Goal: Find specific page/section: Find specific page/section

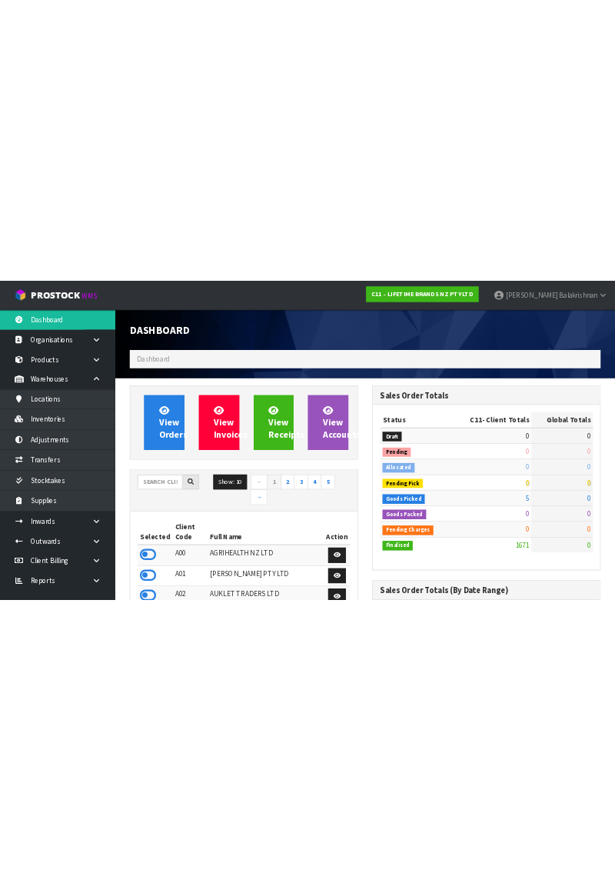
scroll to position [1356, 388]
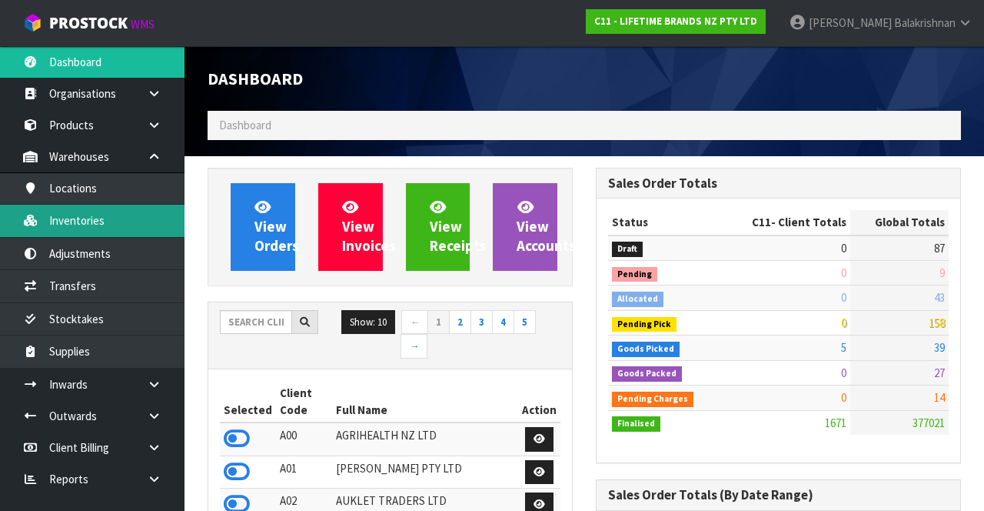
click at [61, 223] on link "Inventories" at bounding box center [92, 221] width 185 height 32
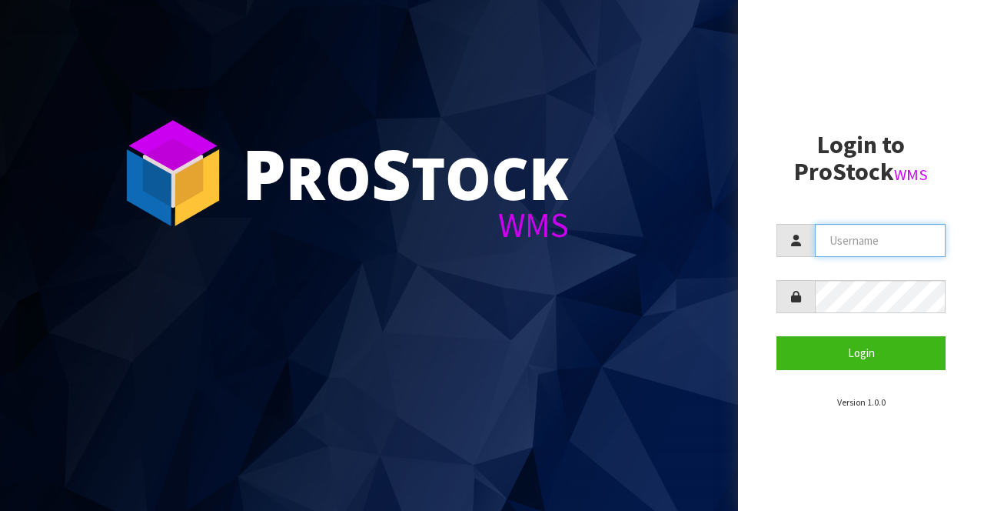
click at [875, 237] on input "text" at bounding box center [880, 240] width 131 height 33
type input "[PERSON_NAME]"
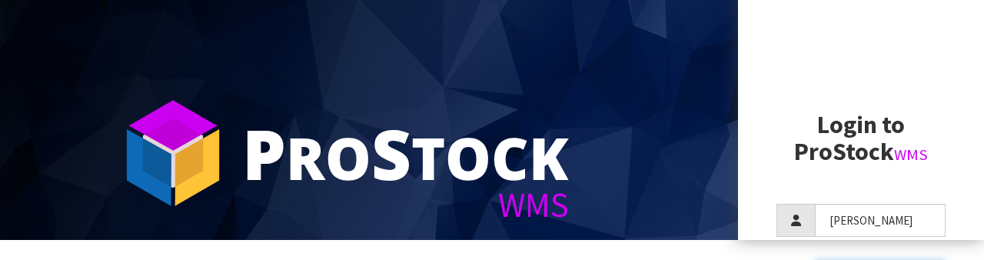
scroll to position [148, 0]
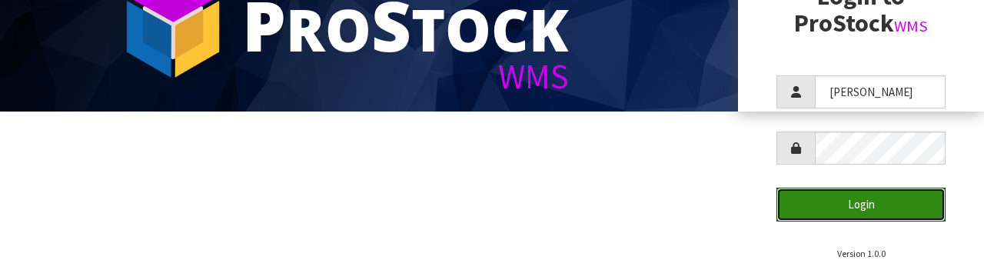
click at [909, 191] on button "Login" at bounding box center [861, 204] width 169 height 33
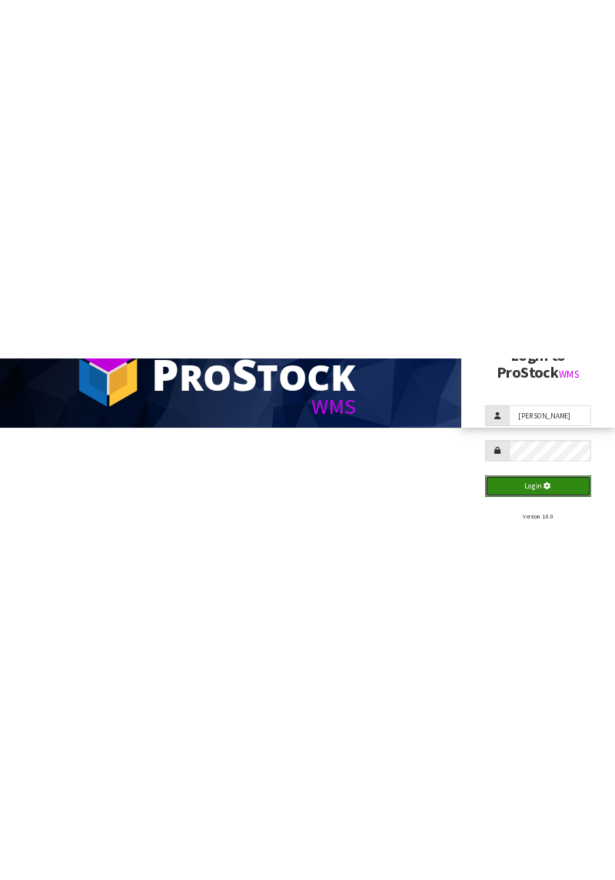
scroll to position [0, 0]
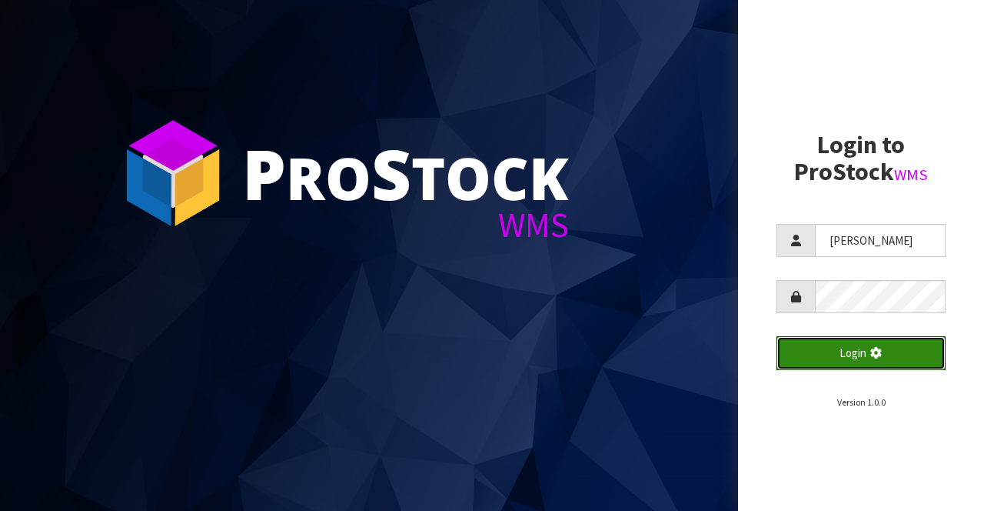
click at [878, 364] on button "Login" at bounding box center [861, 352] width 169 height 33
click at [885, 353] on button "Login" at bounding box center [861, 352] width 169 height 33
click at [902, 358] on button "Login" at bounding box center [861, 352] width 169 height 33
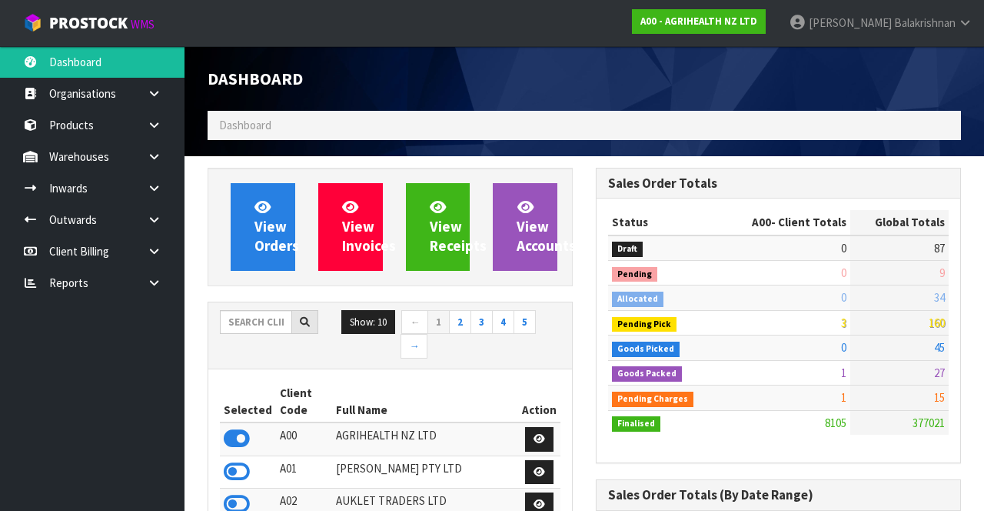
scroll to position [767824, 768676]
click at [244, 310] on input "text" at bounding box center [256, 322] width 72 height 24
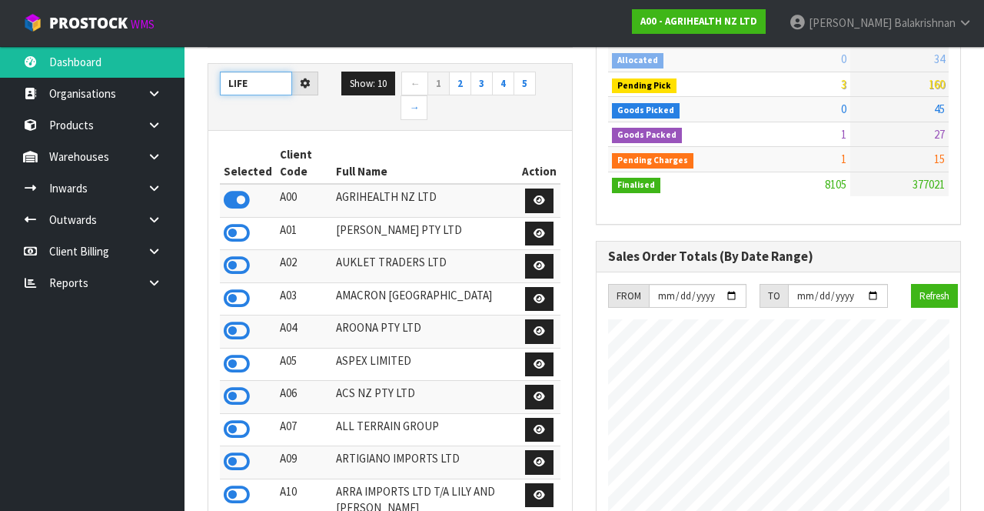
scroll to position [240, 0]
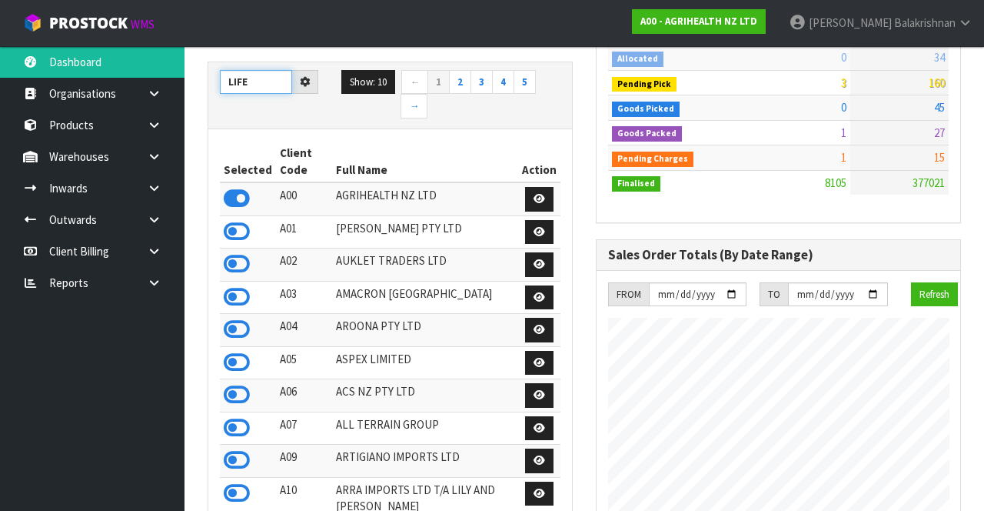
click at [252, 89] on input "LIFE" at bounding box center [256, 82] width 72 height 24
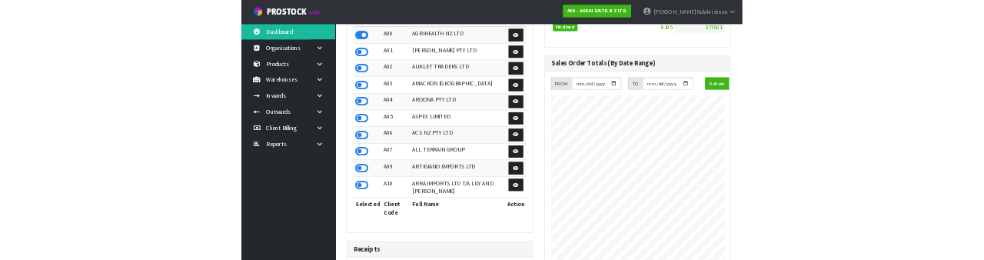
scroll to position [0, 0]
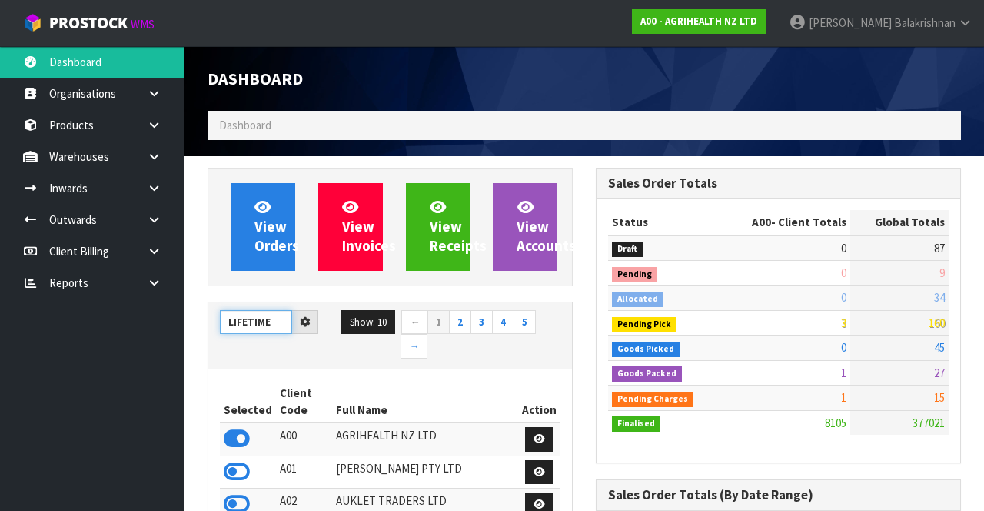
click at [275, 315] on input "LIFETIME" at bounding box center [256, 322] width 72 height 24
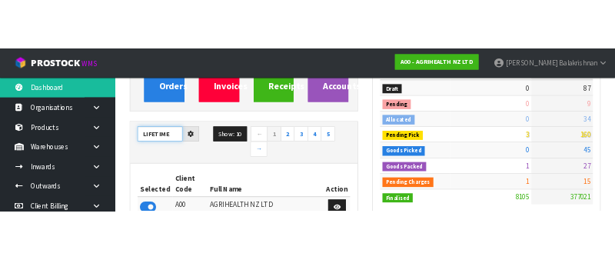
scroll to position [181, 0]
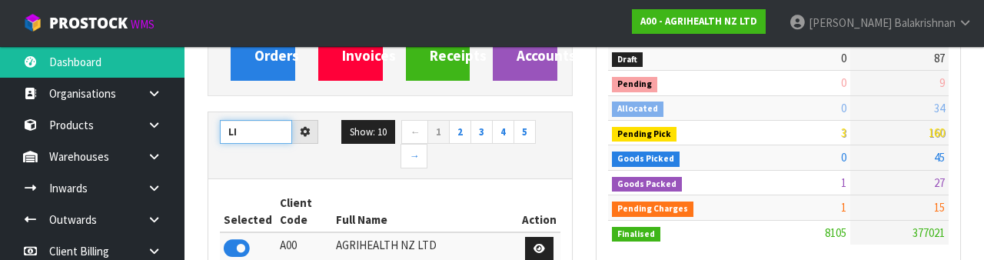
type input "L"
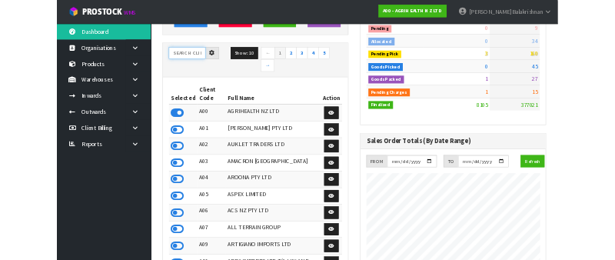
scroll to position [208, 0]
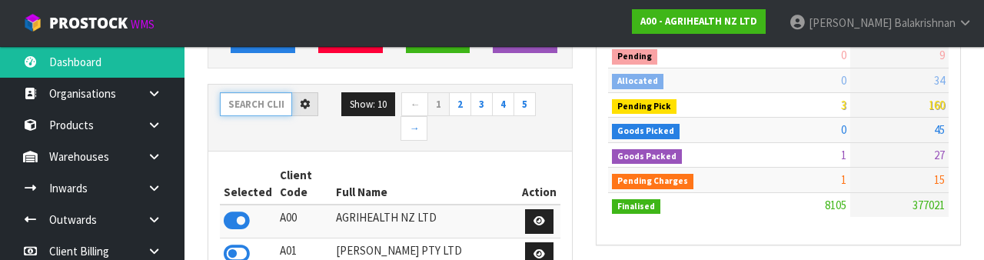
click at [246, 106] on input "text" at bounding box center [256, 104] width 72 height 24
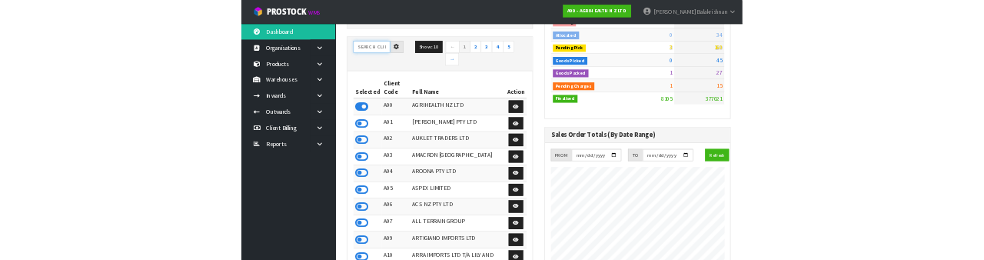
scroll to position [221, 0]
